Goal: Entertainment & Leisure: Consume media (video, audio)

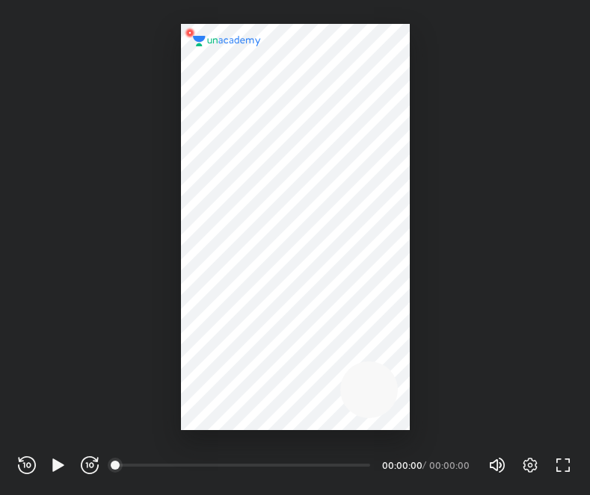
scroll to position [495, 590]
click at [60, 459] on icon "button" at bounding box center [58, 466] width 18 height 18
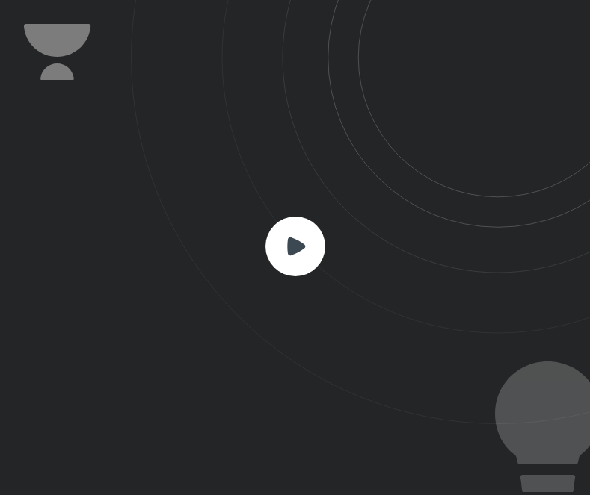
click at [297, 248] on icon at bounding box center [296, 246] width 18 height 18
click at [296, 249] on icon at bounding box center [296, 246] width 18 height 18
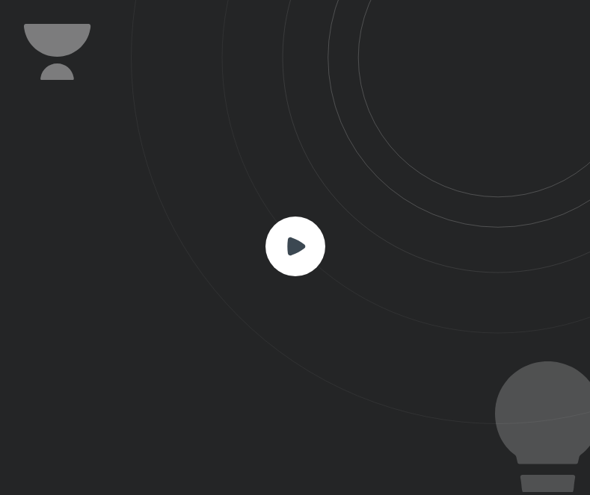
click at [294, 250] on icon at bounding box center [296, 246] width 18 height 18
